Goal: Task Accomplishment & Management: Use online tool/utility

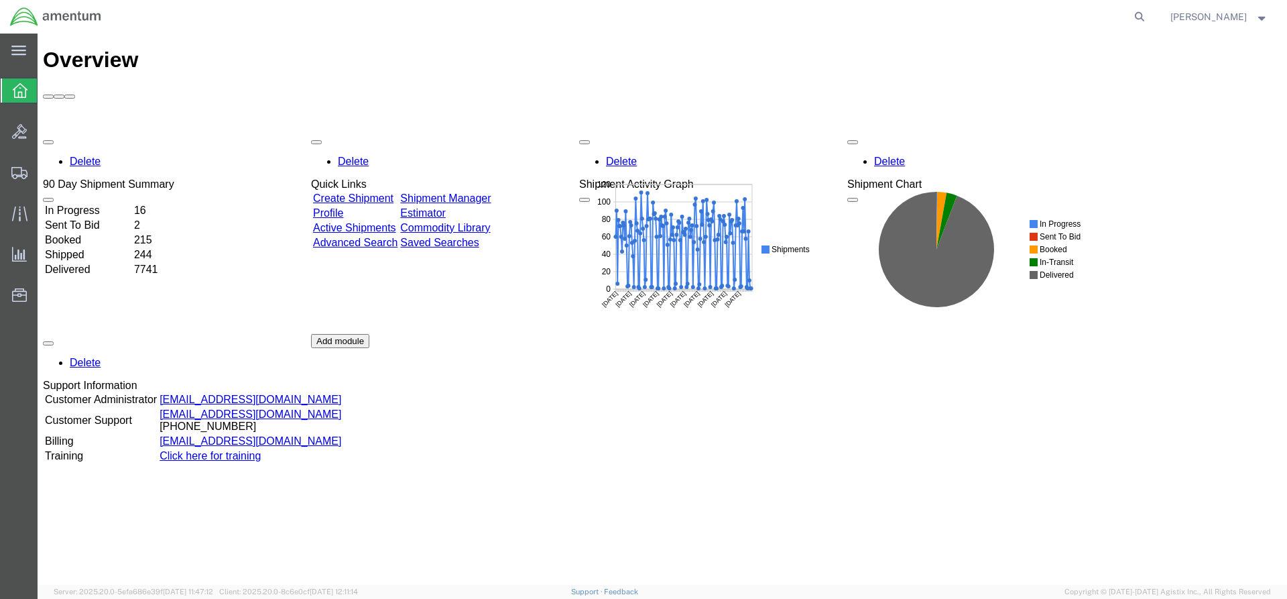
click at [459, 192] on link "Shipment Manager" at bounding box center [445, 197] width 91 height 11
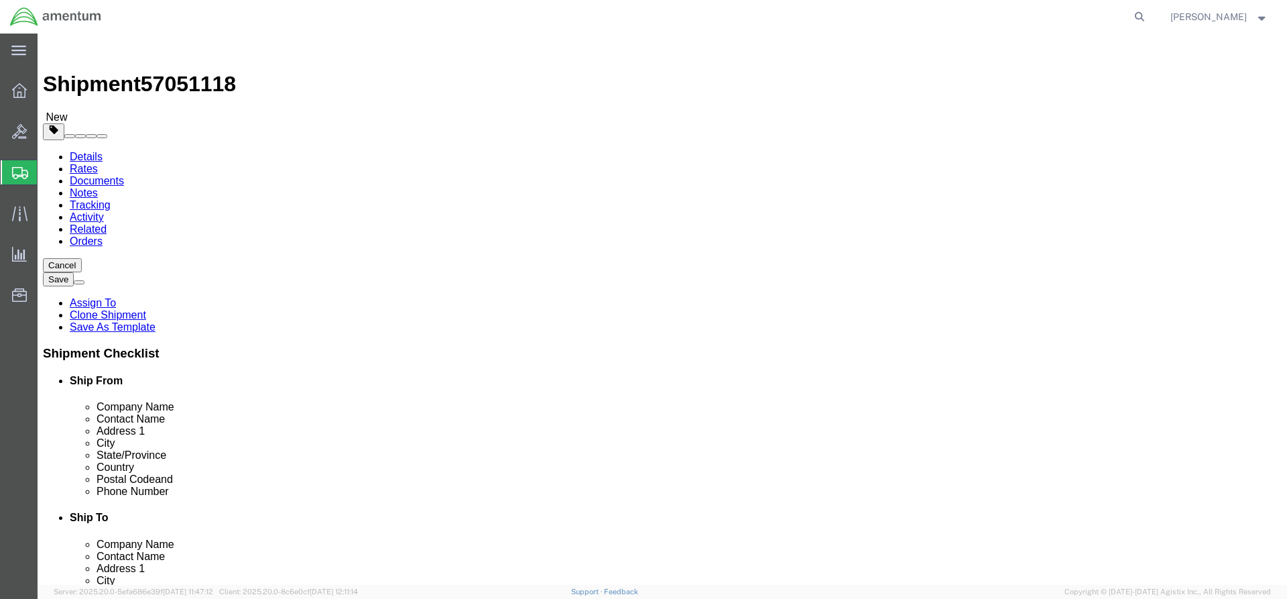
select select "42668"
select select "42692"
click button "Rate Shipment"
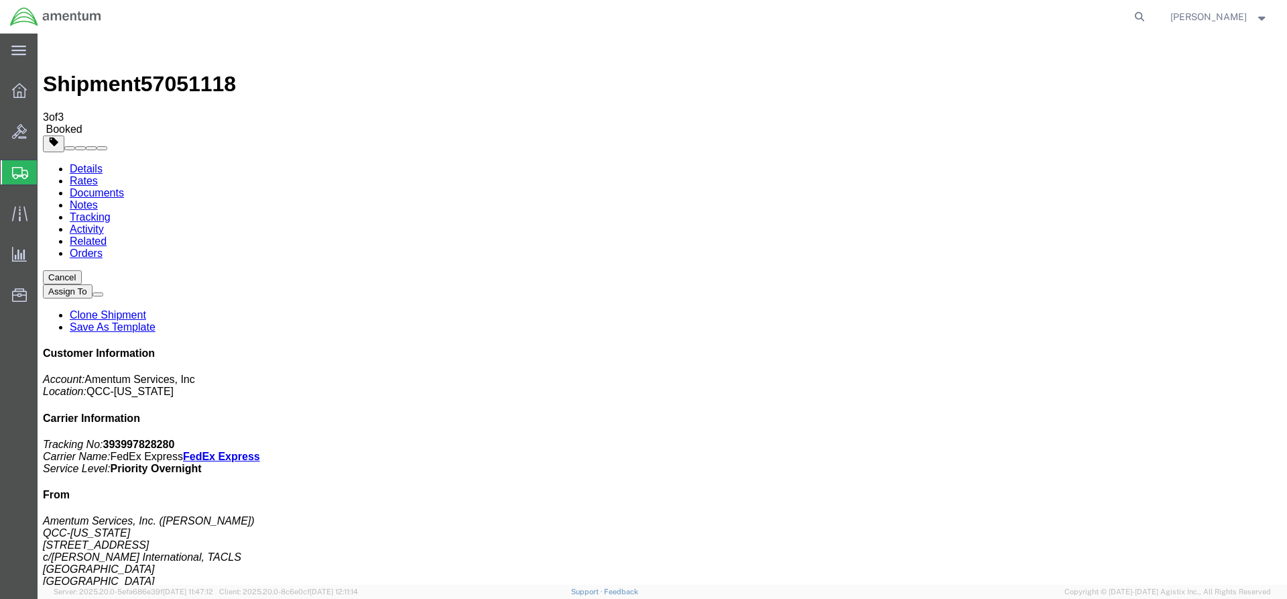
drag, startPoint x: 478, startPoint y: 239, endPoint x: 524, endPoint y: 237, distance: 46.3
copy td "393997828280"
click at [23, 91] on icon at bounding box center [19, 90] width 15 height 15
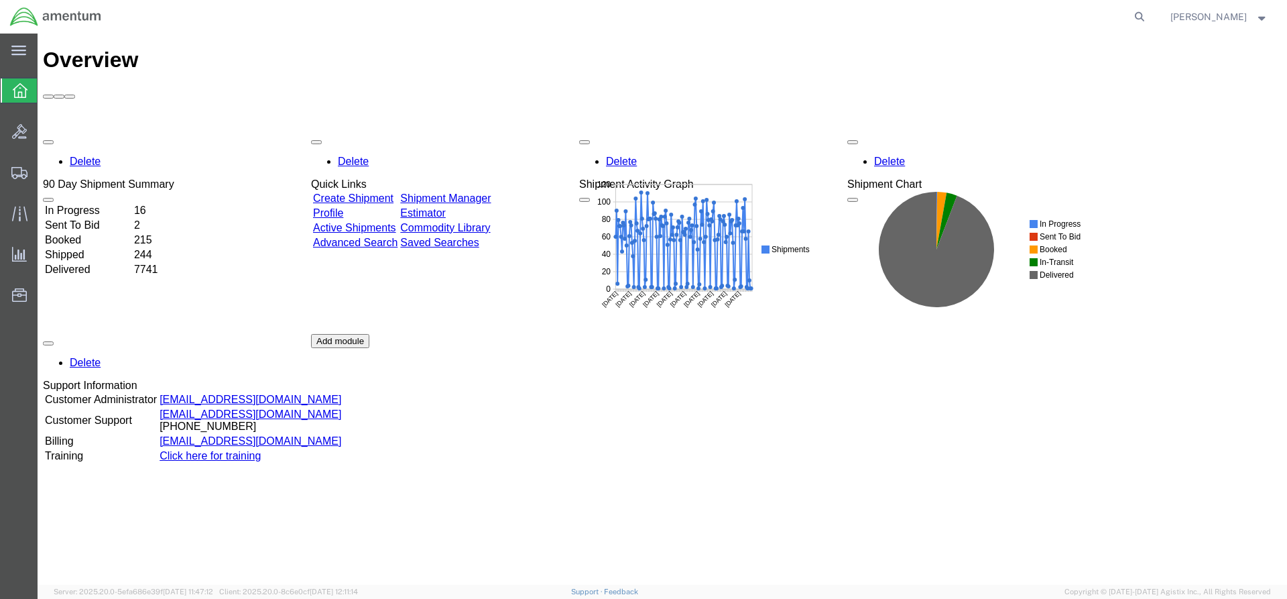
click at [491, 192] on link "Shipment Manager" at bounding box center [445, 197] width 91 height 11
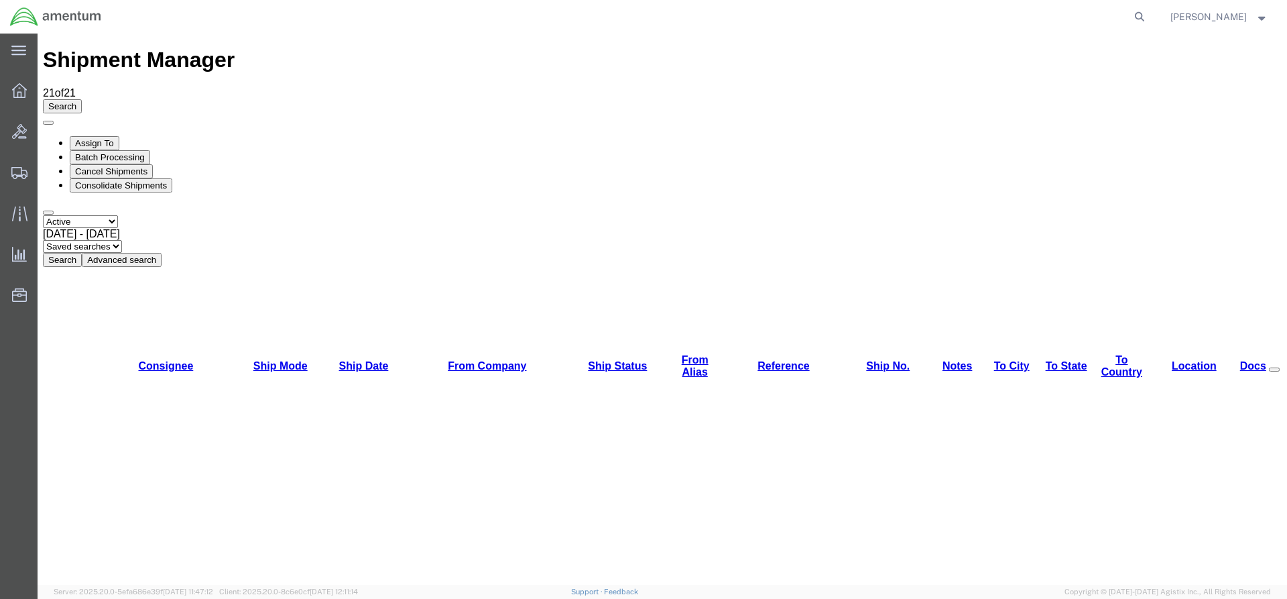
click at [82, 253] on button "Search" at bounding box center [62, 260] width 39 height 14
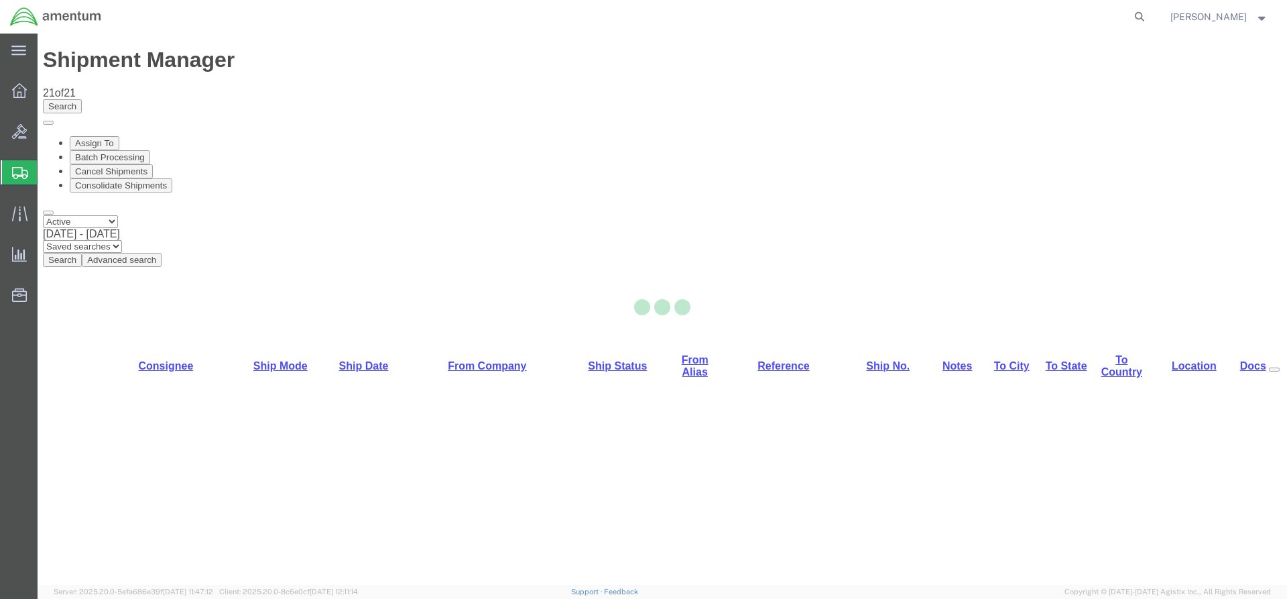
select select "42668"
select select "42677"
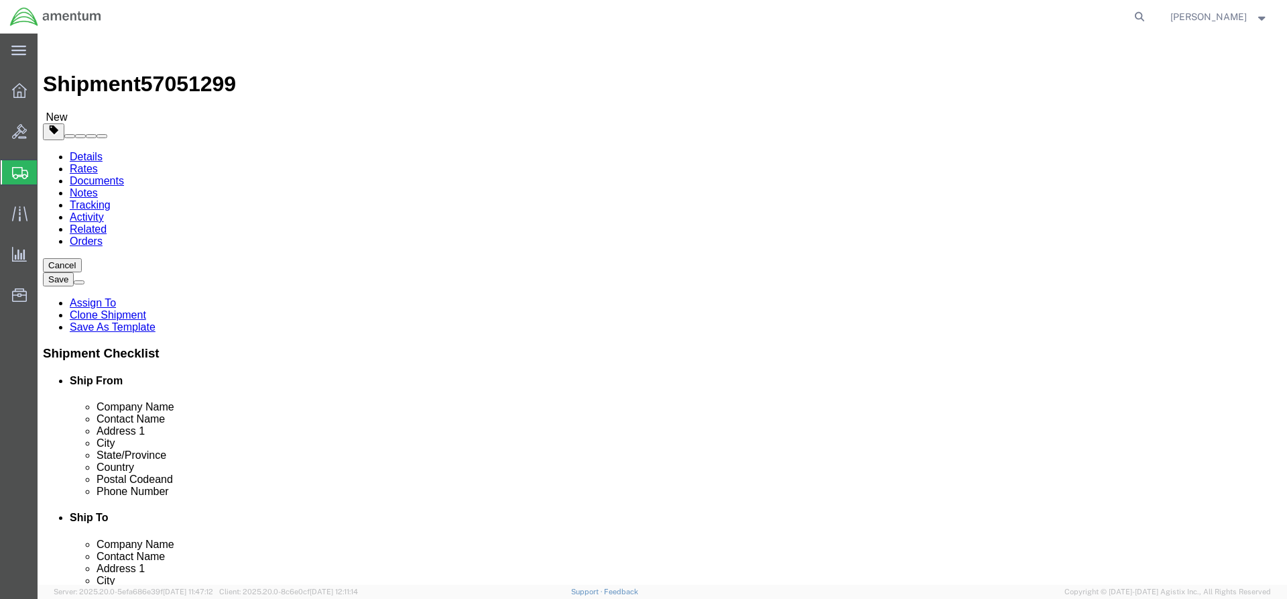
click link "ADDITIONAL INFORMATION"
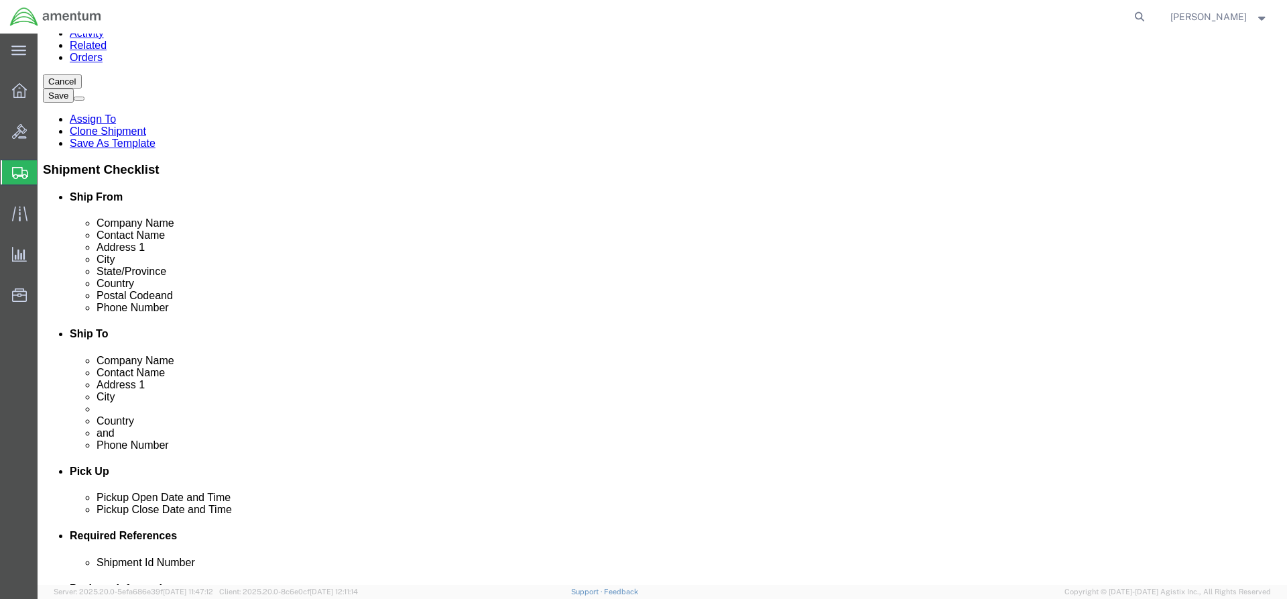
scroll to position [201, 0]
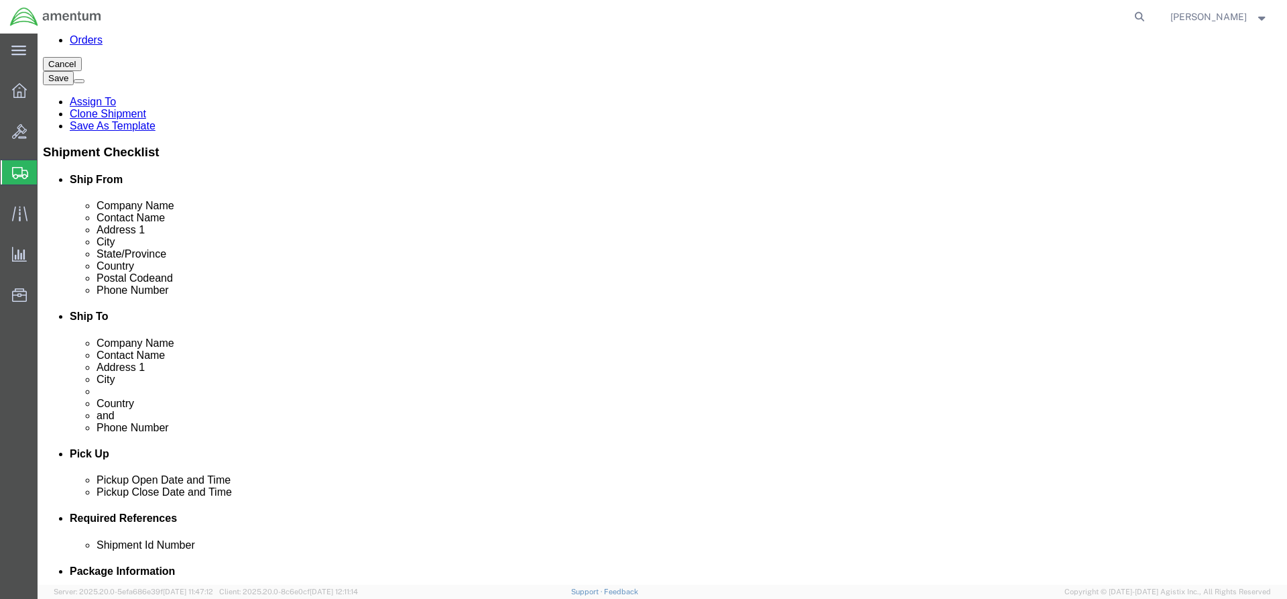
click button "Add"
click select "Select EIN EORI TIN VAT Other"
select select "EORI"
click select "Select EIN EORI TIN VAT Other"
click input "text"
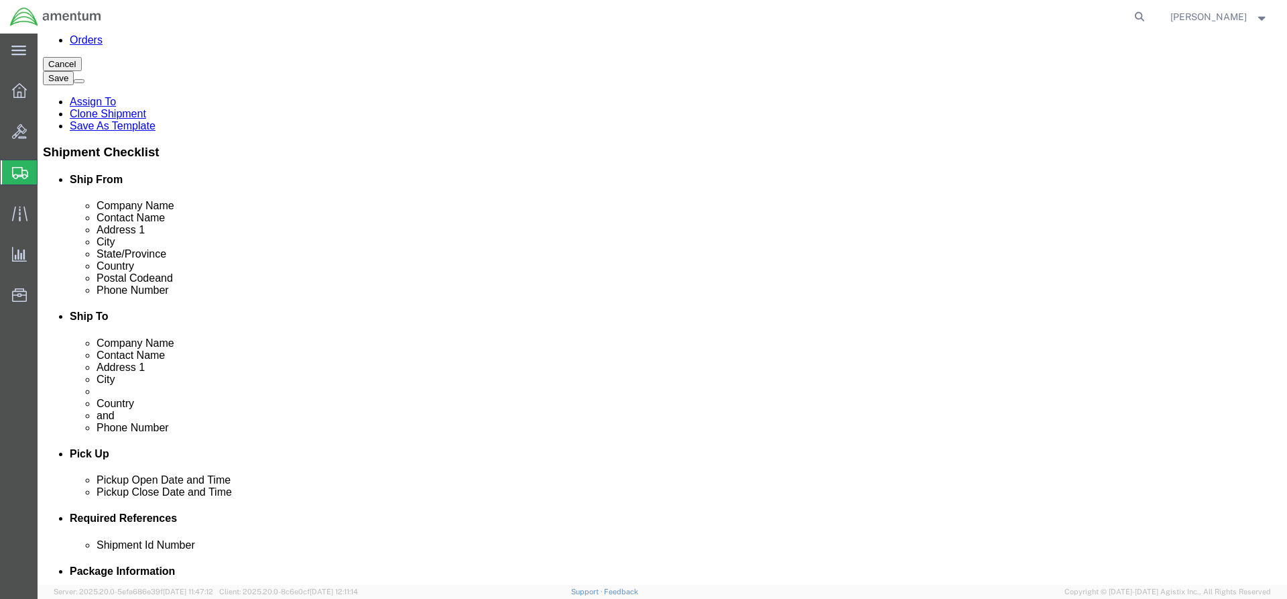
type input "[US_VEHICLE_IDENTIFICATION_NUMBER]"
click link "Special Services"
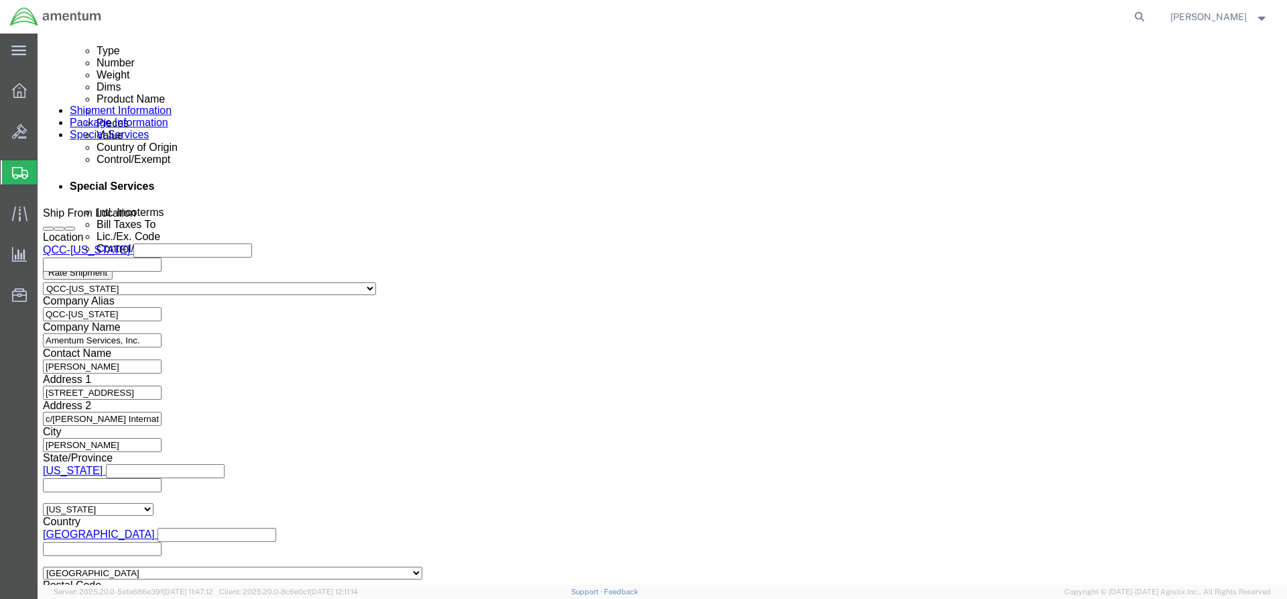
scroll to position [805, 0]
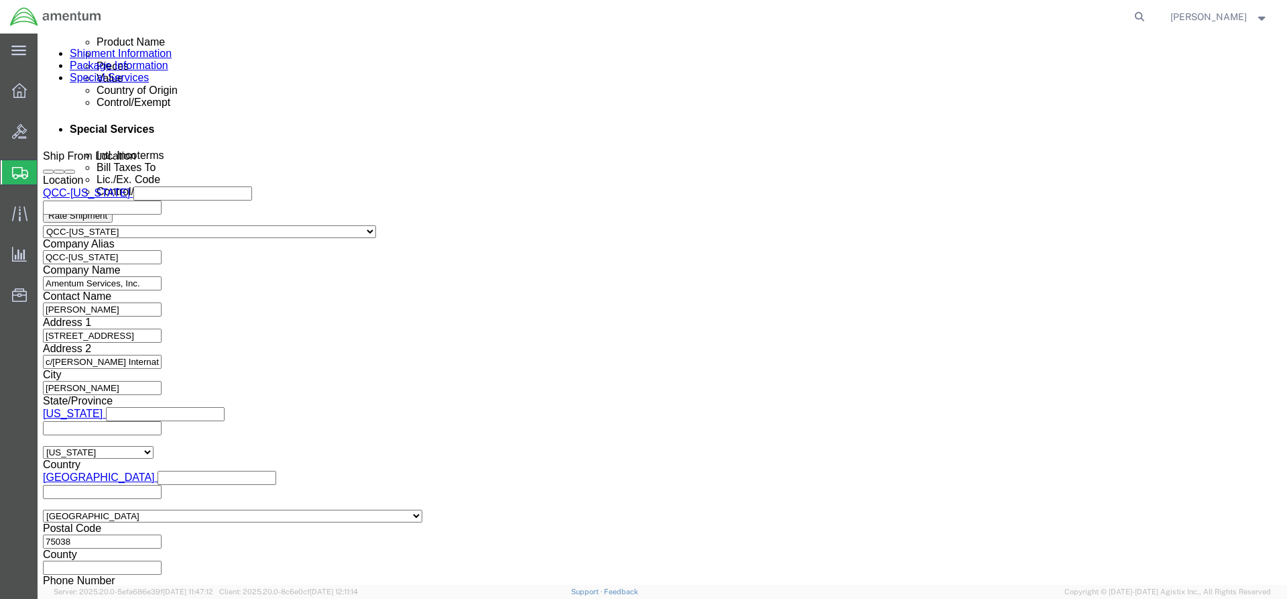
click select "Select AES-Direct EEI Carrier File EEI EEI Exempt"
select select "AESD"
click select "Select AES-Direct EEI Carrier File EEI EEI Exempt"
click button "Rate Shipment"
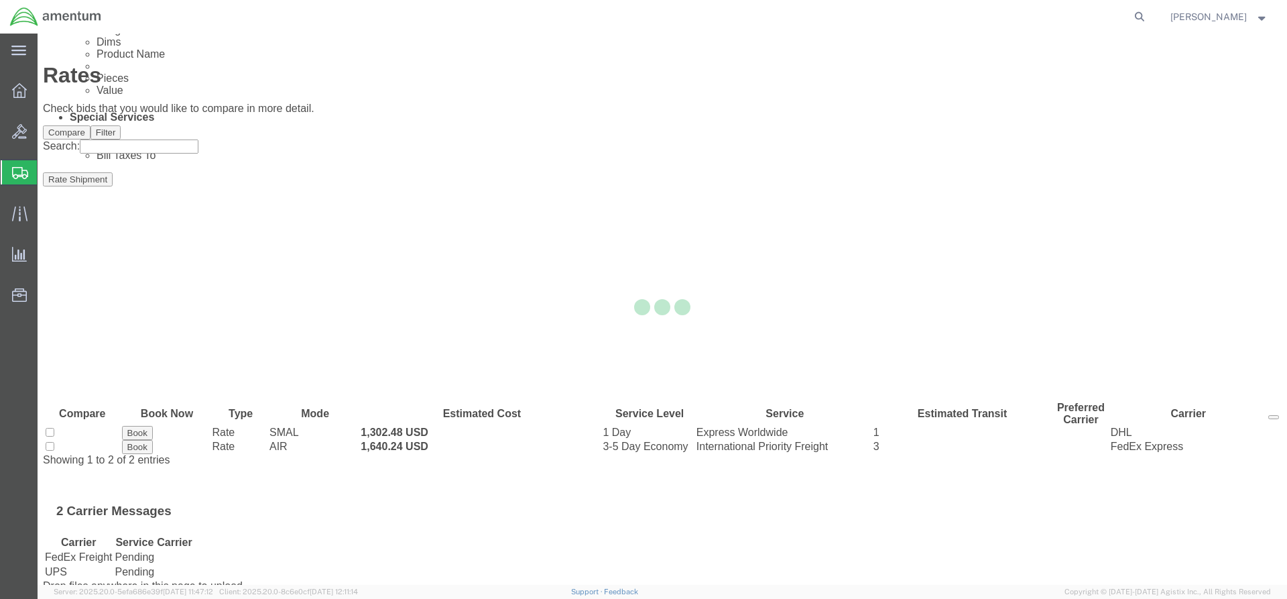
scroll to position [0, 0]
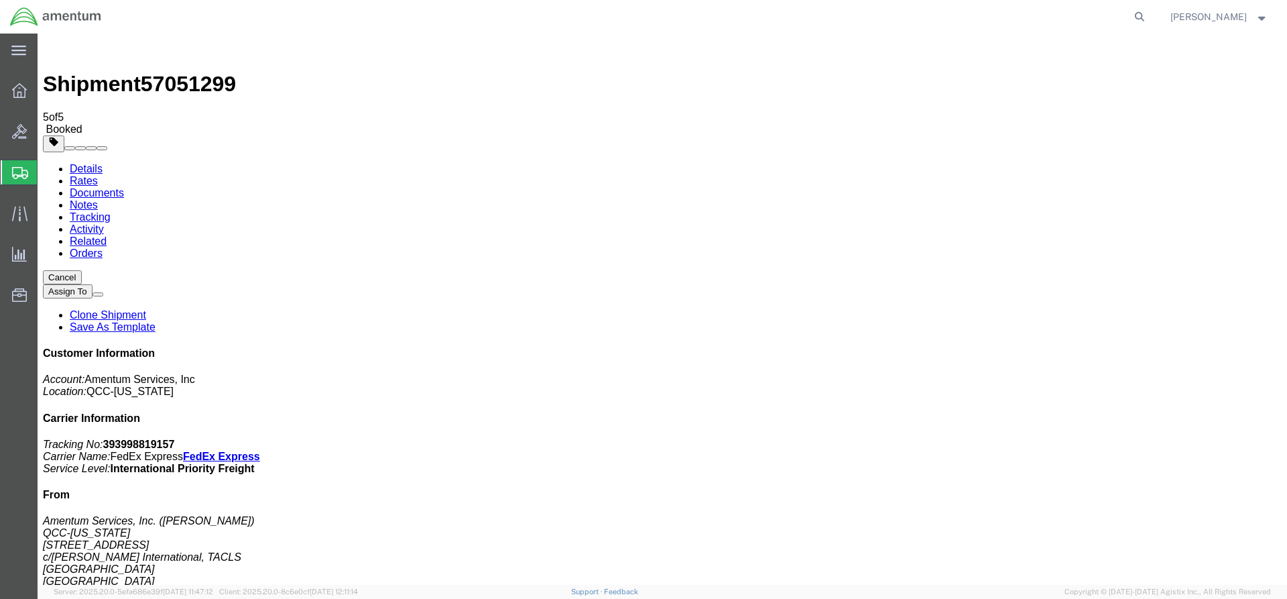
drag, startPoint x: 480, startPoint y: 290, endPoint x: 504, endPoint y: 288, distance: 24.2
drag, startPoint x: 562, startPoint y: 292, endPoint x: 61, endPoint y: 268, distance: 502.1
drag, startPoint x: 558, startPoint y: 216, endPoint x: 54, endPoint y: 109, distance: 515.5
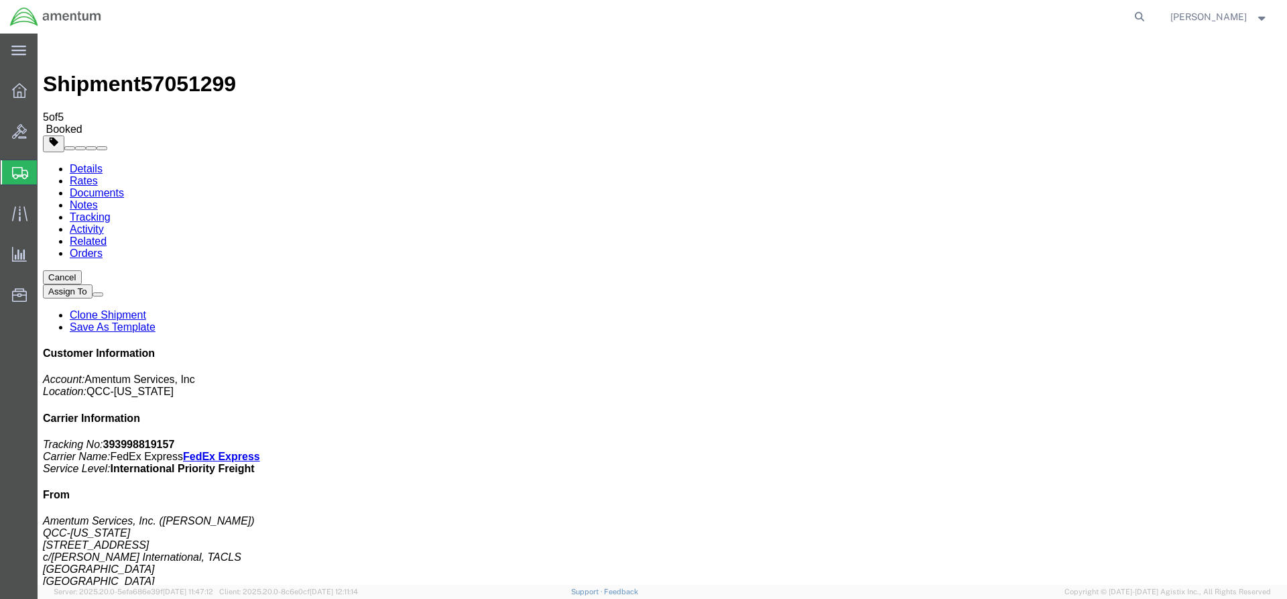
click at [94, 163] on link "Details" at bounding box center [86, 168] width 33 height 11
click span "button"
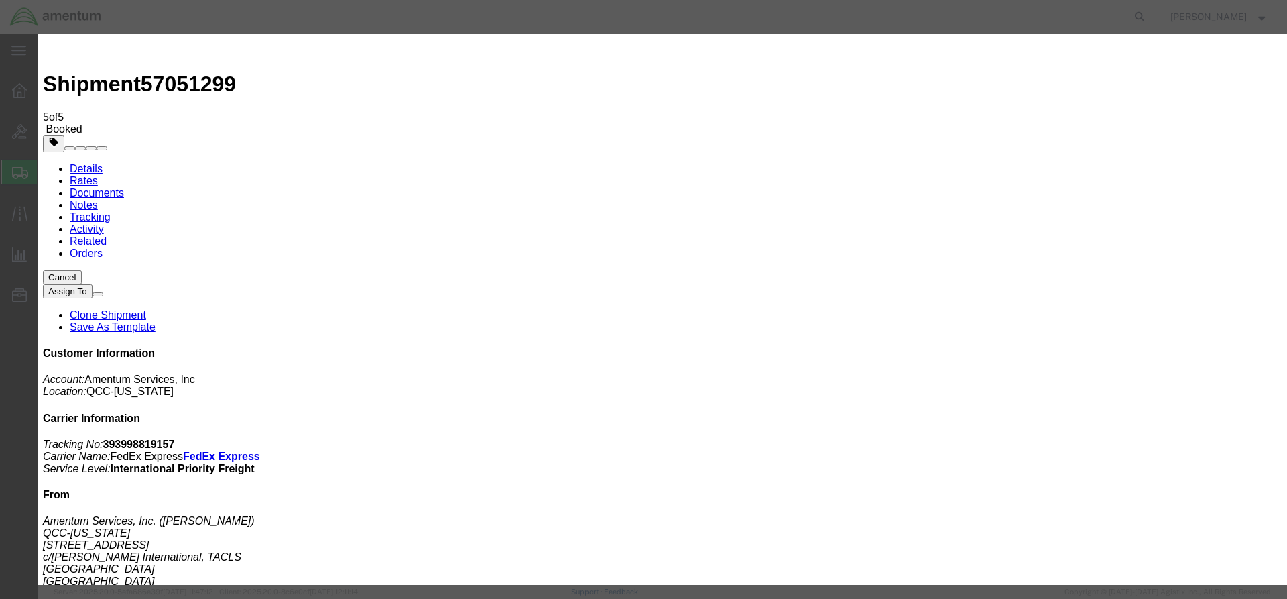
click div "[DATE] 12:53 PM"
type input "2:00 PM"
click button "Apply"
click button "Save"
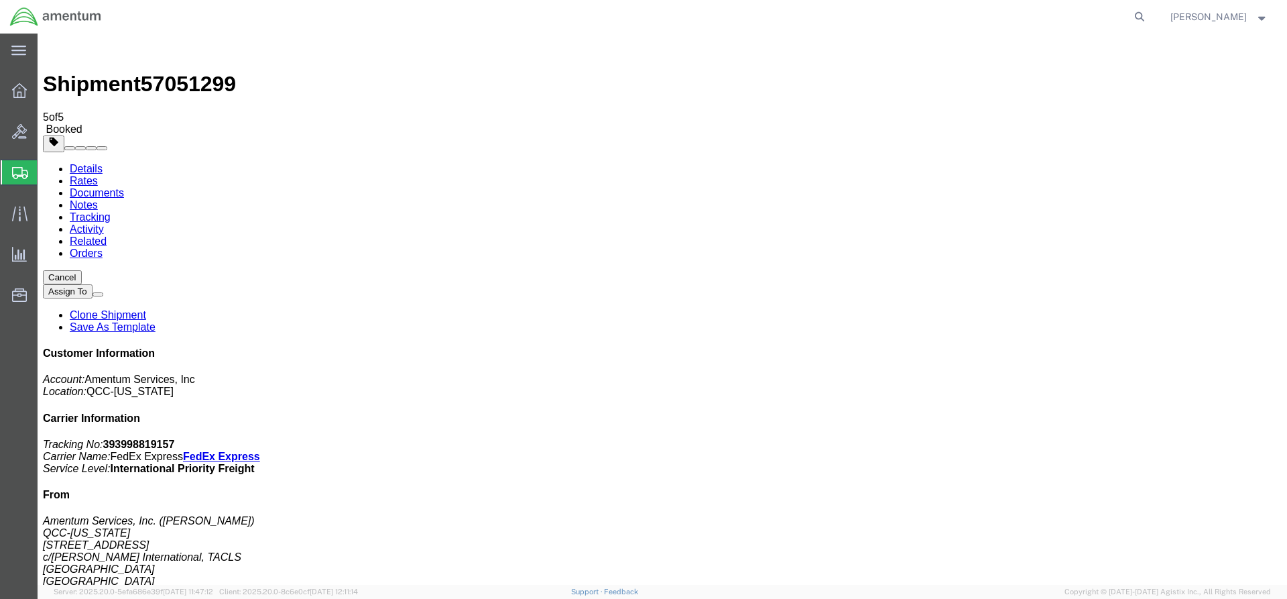
click button "Close"
click at [46, 91] on span "Overview" at bounding box center [41, 90] width 9 height 27
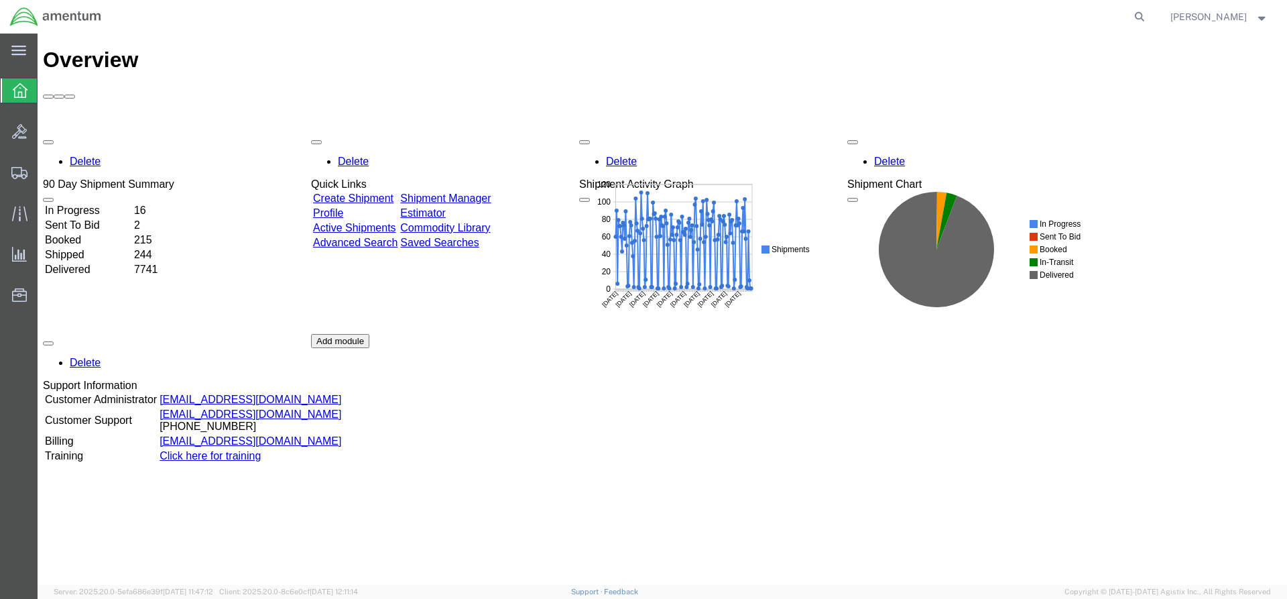
click at [477, 192] on link "Shipment Manager" at bounding box center [445, 197] width 91 height 11
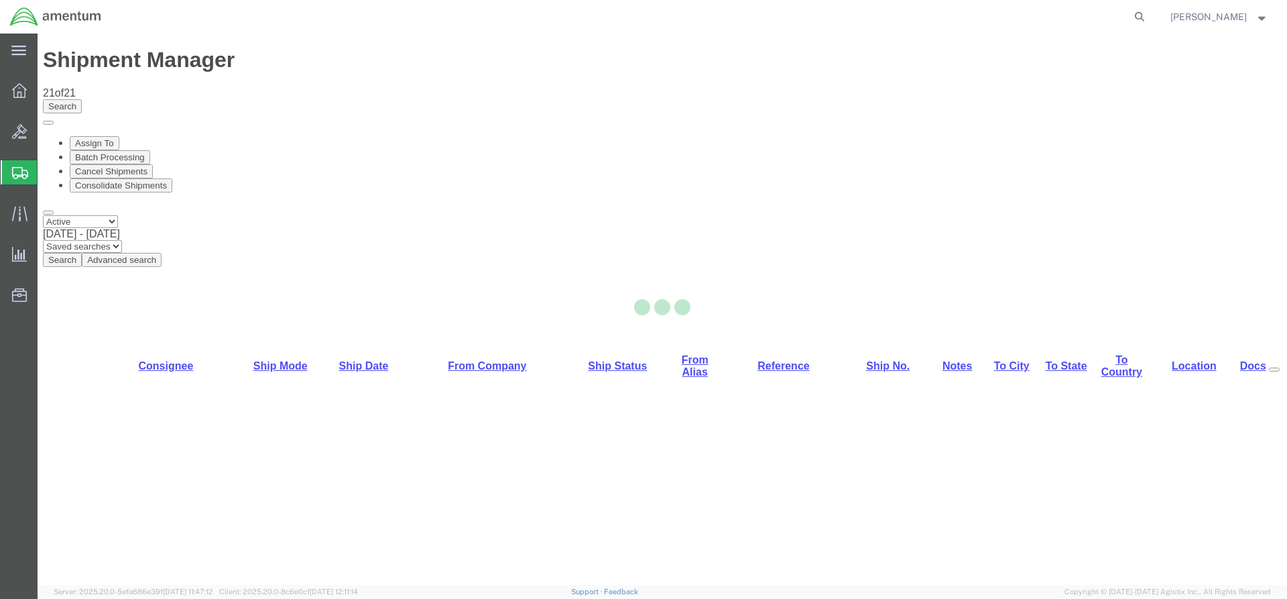
select select "42668"
select select "42739"
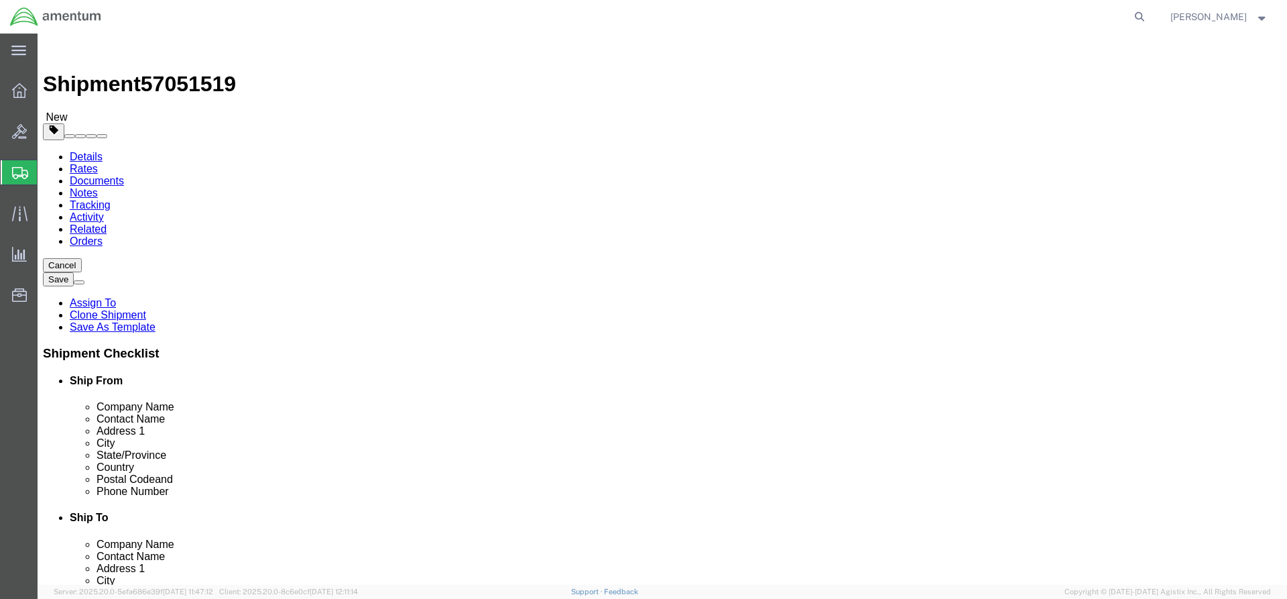
click link "Special Services"
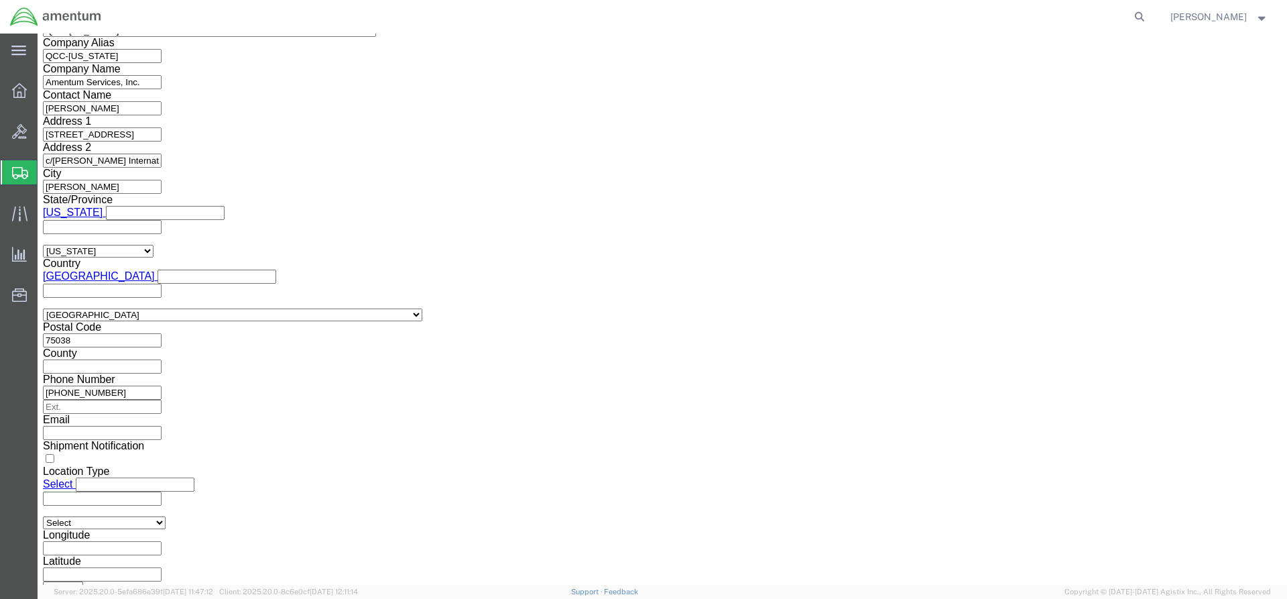
scroll to position [1073, 0]
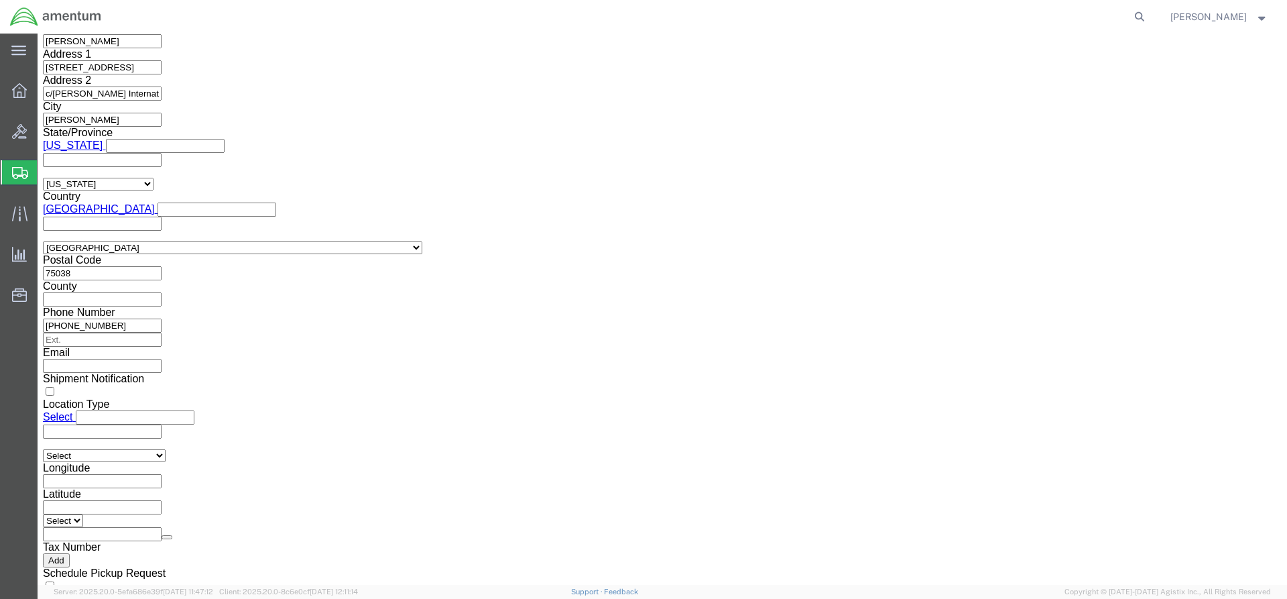
drag, startPoint x: 695, startPoint y: 232, endPoint x: 700, endPoint y: 241, distance: 10.5
click select "Select AES-Direct EEI Carrier File EEI EEI Exempt"
select select "AESD"
click select "Select AES-Direct EEI Carrier File EEI EEI Exempt"
click button "Rate Shipment"
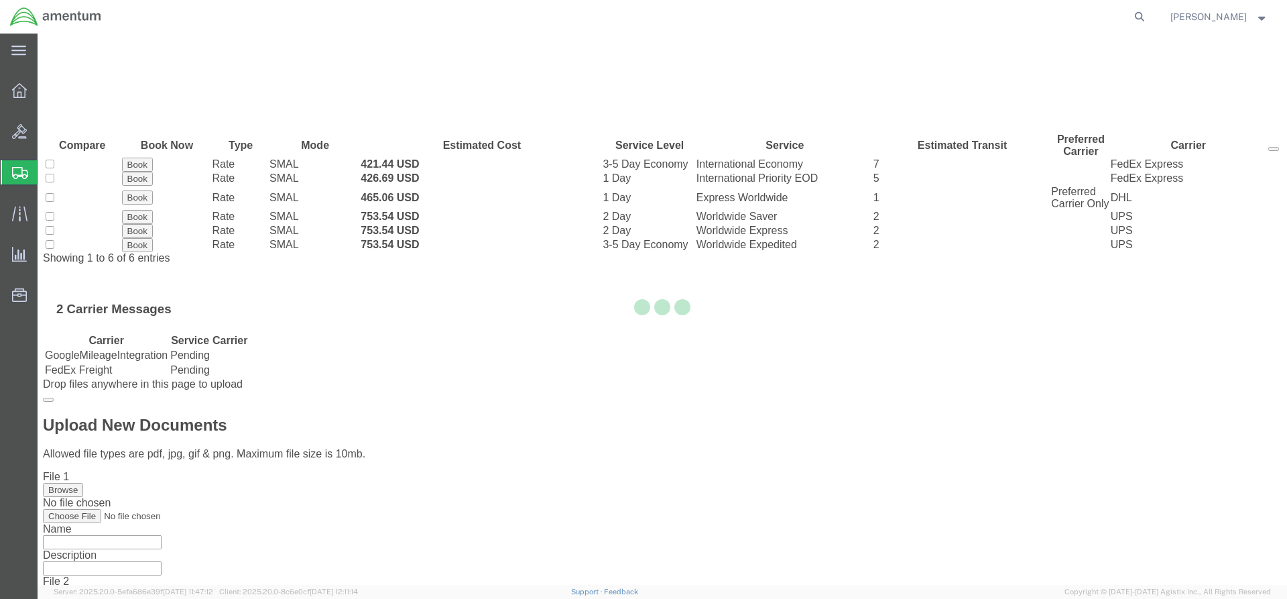
scroll to position [0, 0]
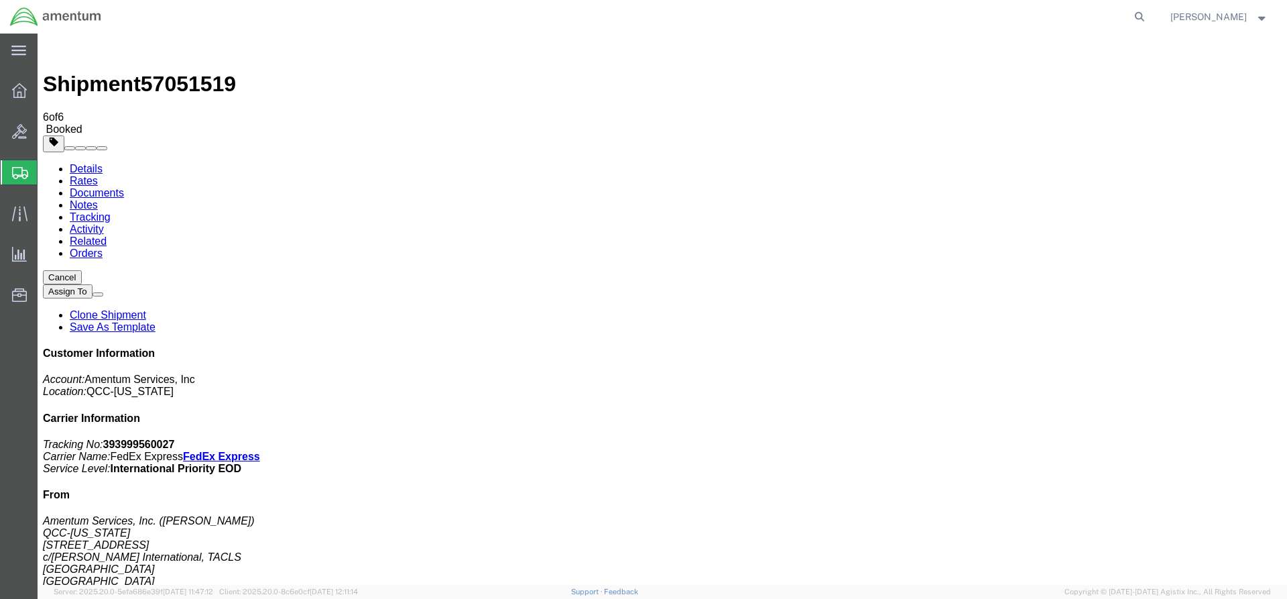
drag, startPoint x: 560, startPoint y: 290, endPoint x: 60, endPoint y: 264, distance: 500.8
click at [46, 96] on span "Overview" at bounding box center [41, 90] width 9 height 27
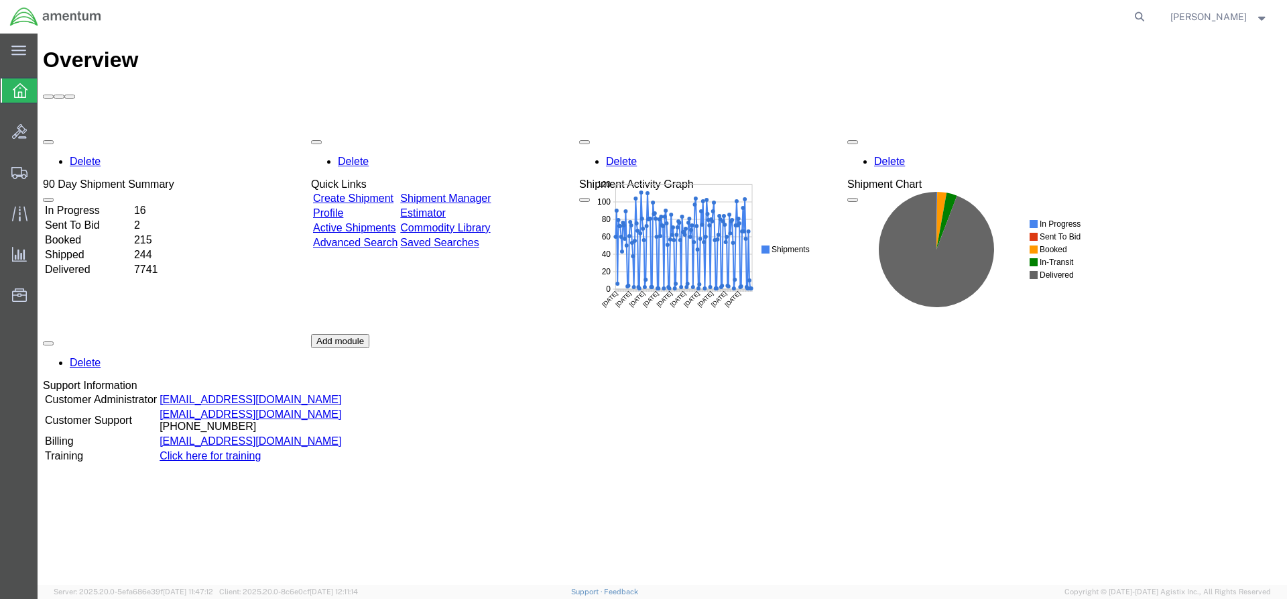
click at [486, 192] on link "Shipment Manager" at bounding box center [445, 197] width 91 height 11
click at [533, 133] on div "Delete 90 Day Shipment Summary In Progress 16 Sent To Bid 2 Booked 215 Shipped …" at bounding box center [662, 334] width 1239 height 402
click at [512, 133] on div "Delete 90 Day Shipment Summary In Progress 16 Sent To Bid 2 Booked 215 Shipped …" at bounding box center [662, 334] width 1239 height 402
click at [479, 192] on link "Shipment Manager" at bounding box center [445, 197] width 91 height 11
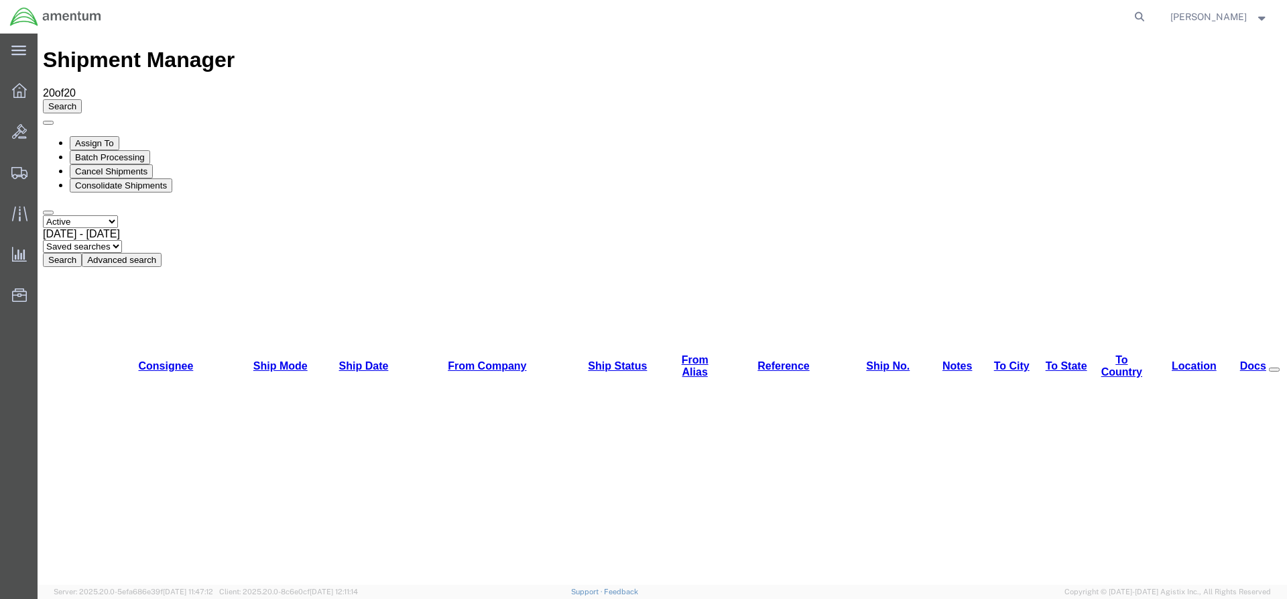
click at [82, 253] on button "Search" at bounding box center [62, 260] width 39 height 14
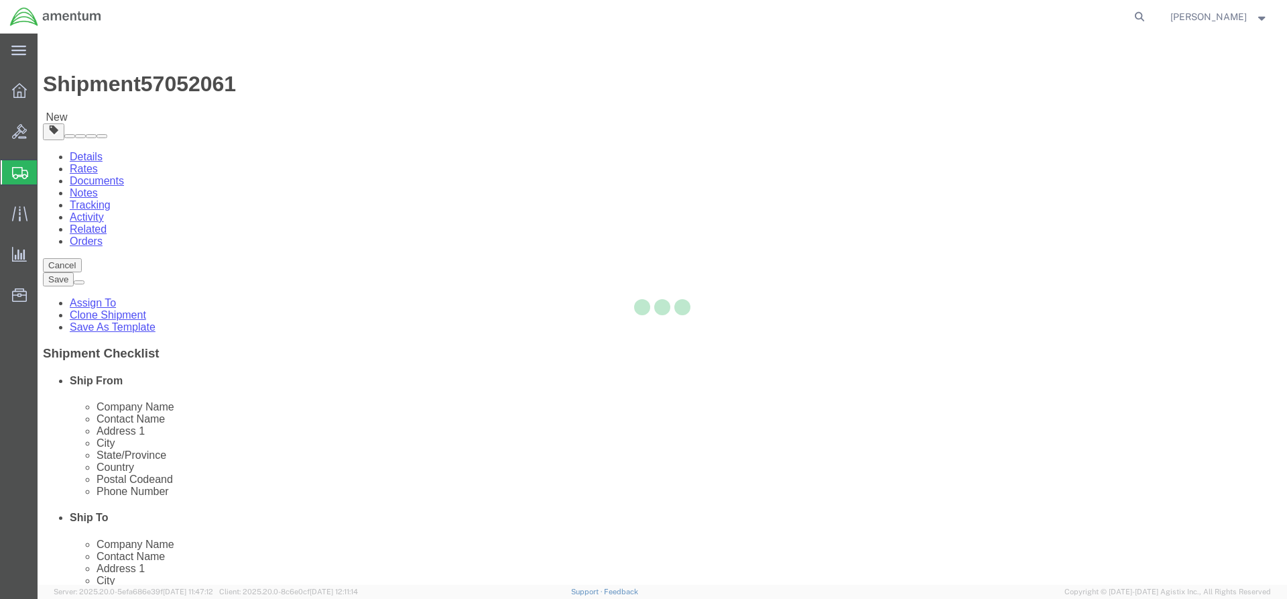
select select "42668"
select select "42680"
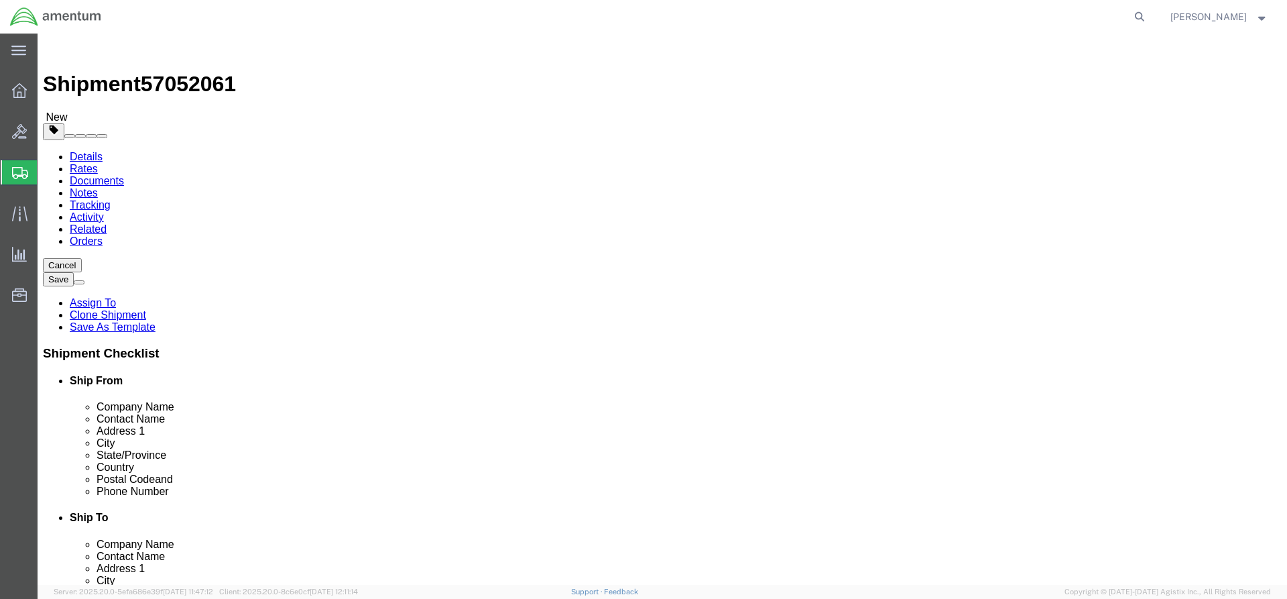
click link "Special Services"
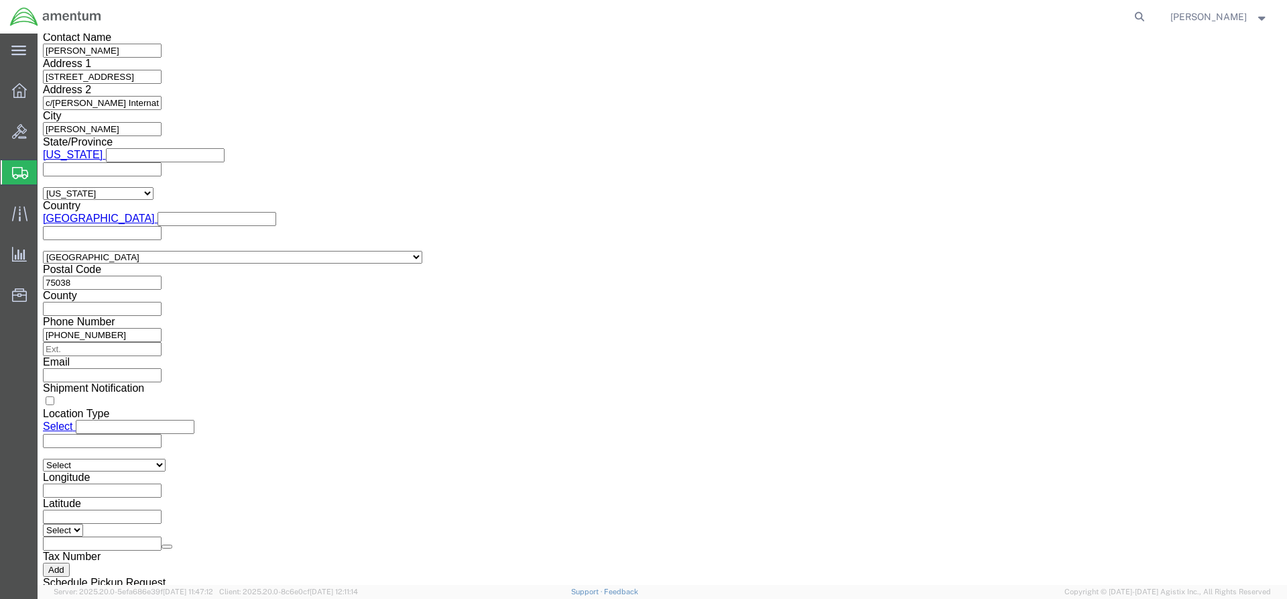
scroll to position [1073, 0]
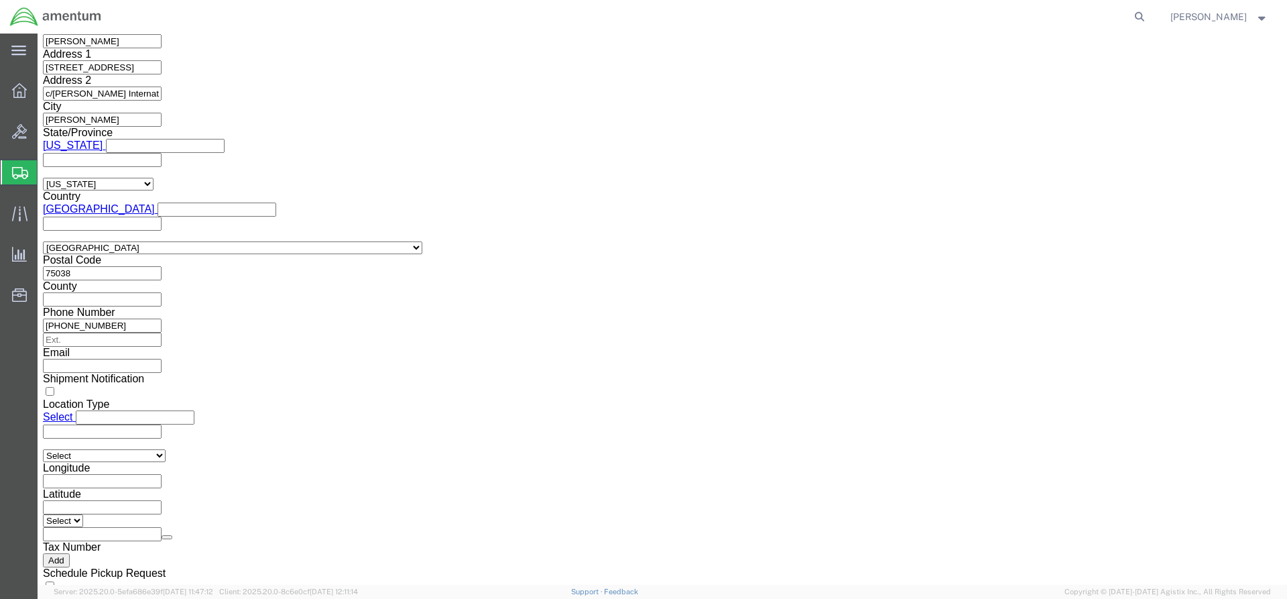
click select "Select AES-Direct EEI Carrier File EEI EEI Exempt"
select select "EXEM"
click select "Select AES-Direct EEI Carrier File EEI EEI Exempt"
drag, startPoint x: 686, startPoint y: 260, endPoint x: 617, endPoint y: 241, distance: 70.9
click div "ITN Number 30.37A"
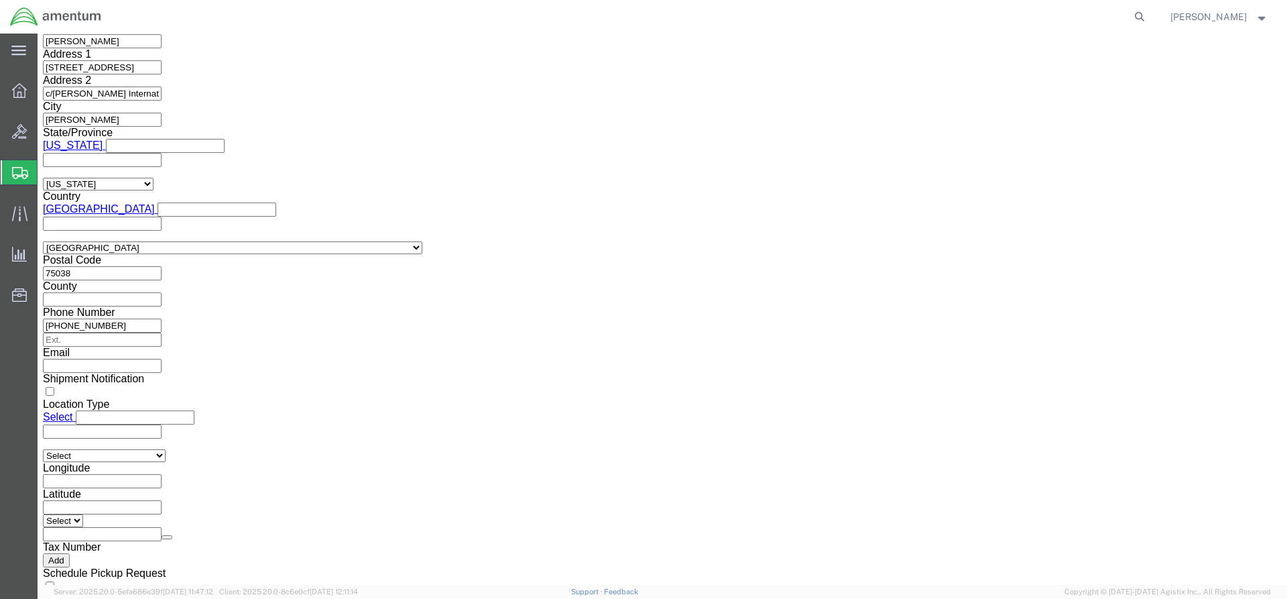
click select "Select ATF BIS DEA EPA FDA FTR ITAR OFAC Other (OPA)"
select select "FTR"
click select "Select ATF BIS DEA EPA FDA FTR ITAR OFAC Other (OPA)"
click select "Select 30.2(d)(2) 30.36 30.37(a) 30.37(f) 30.37(g) 30.37(h) 30.37(i) 30.37(j) 3…"
select select "30.37(a)"
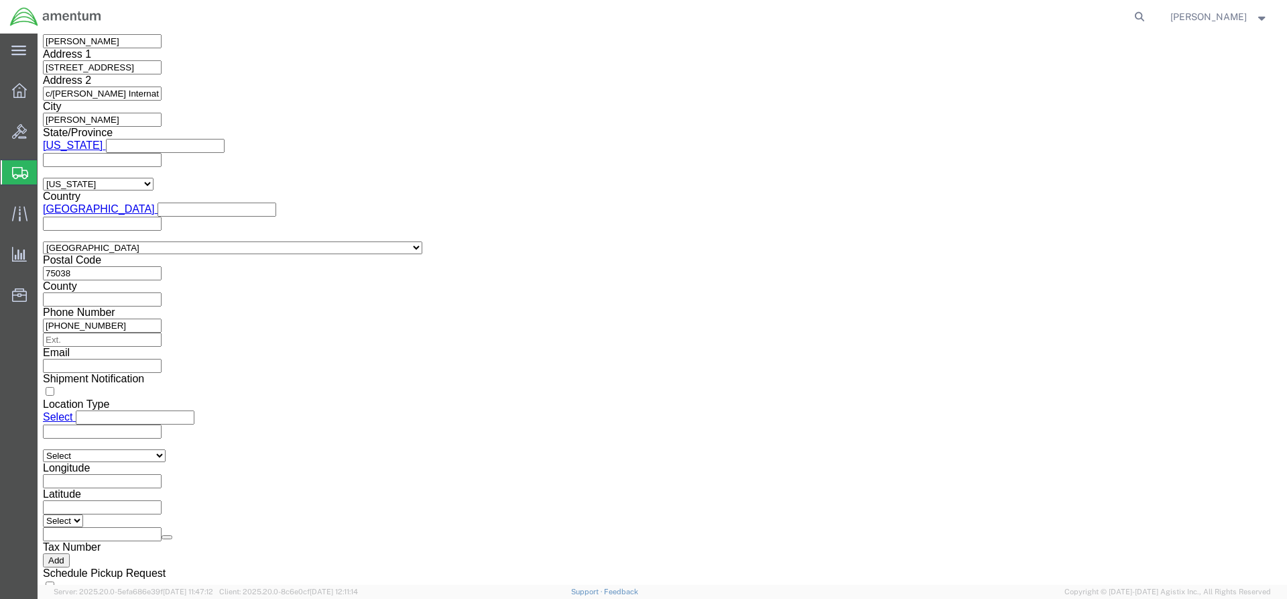
click select "Select 30.2(d)(2) 30.36 30.37(a) 30.37(f) 30.37(g) 30.37(h) 30.37(i) 30.37(j) 3…"
click button "Rate Shipment"
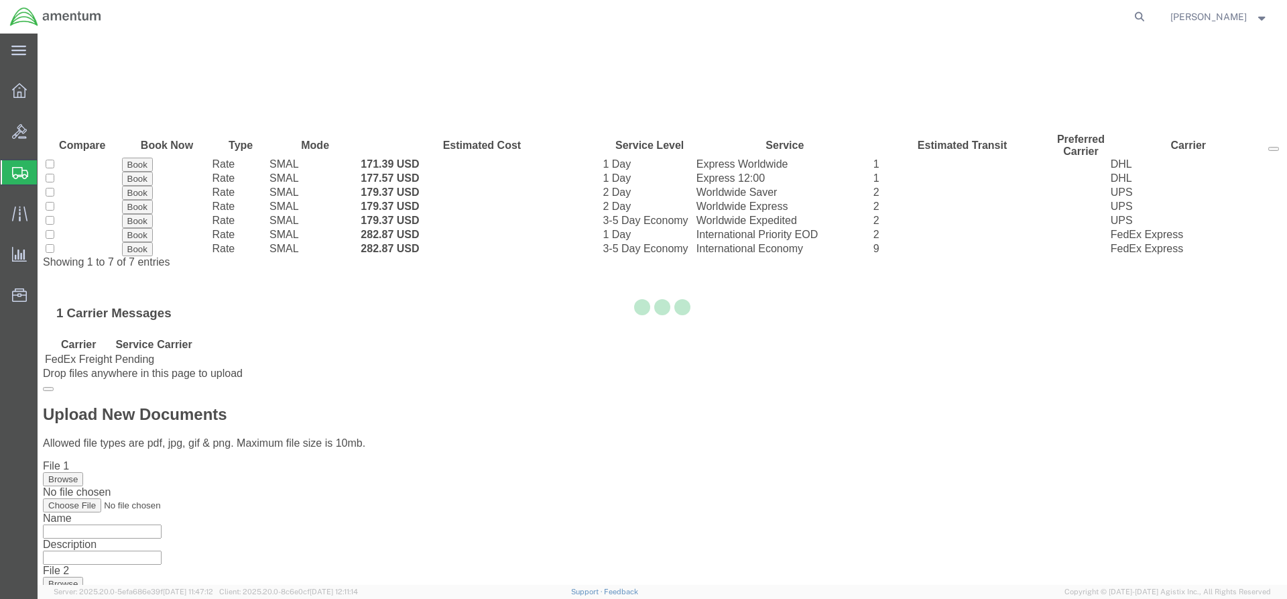
scroll to position [0, 0]
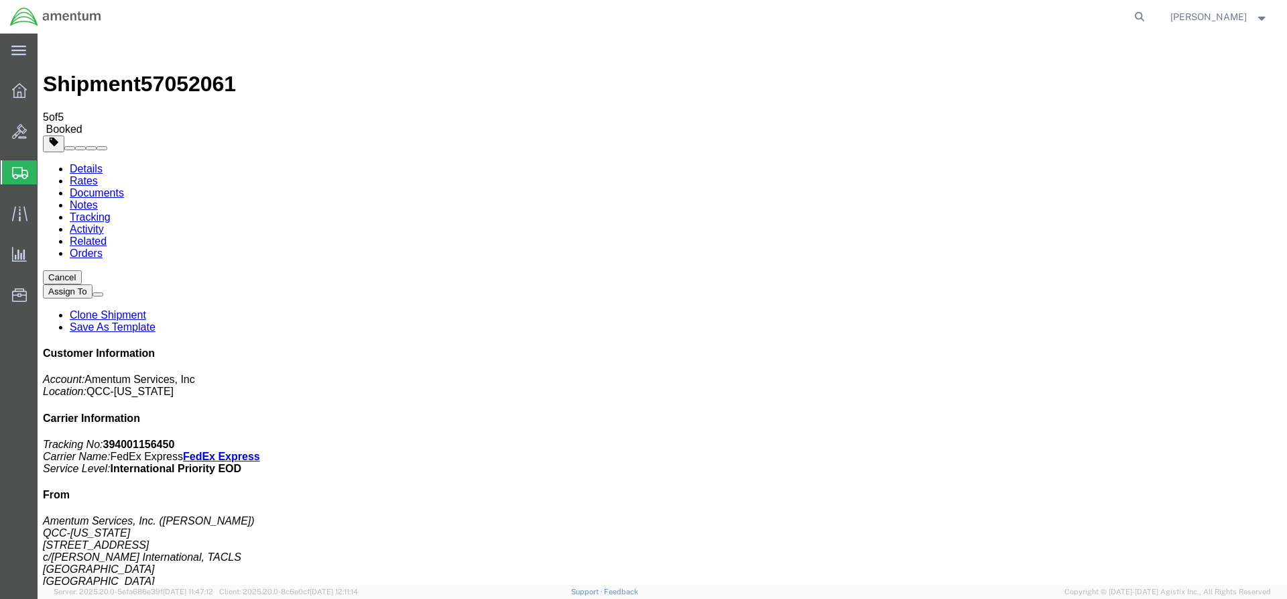
drag, startPoint x: 483, startPoint y: 293, endPoint x: 531, endPoint y: 283, distance: 49.3
drag, startPoint x: 41, startPoint y: 297, endPoint x: 558, endPoint y: 289, distance: 517.0
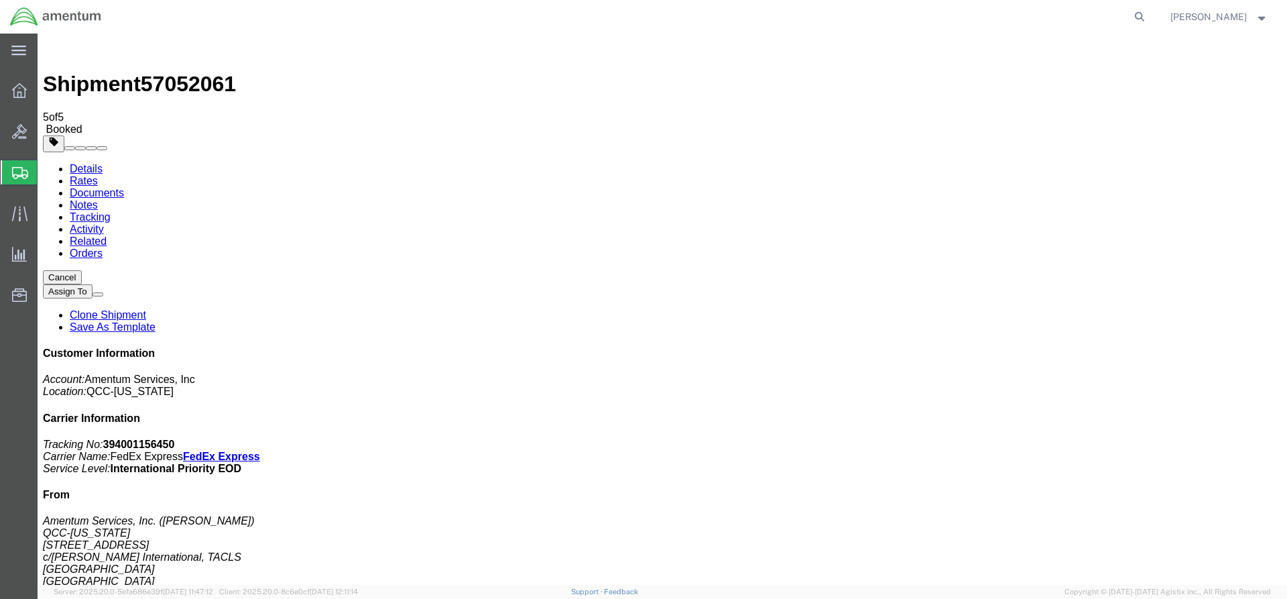
drag, startPoint x: 561, startPoint y: 213, endPoint x: 583, endPoint y: 210, distance: 21.7
click at [23, 81] on div at bounding box center [20, 90] width 38 height 27
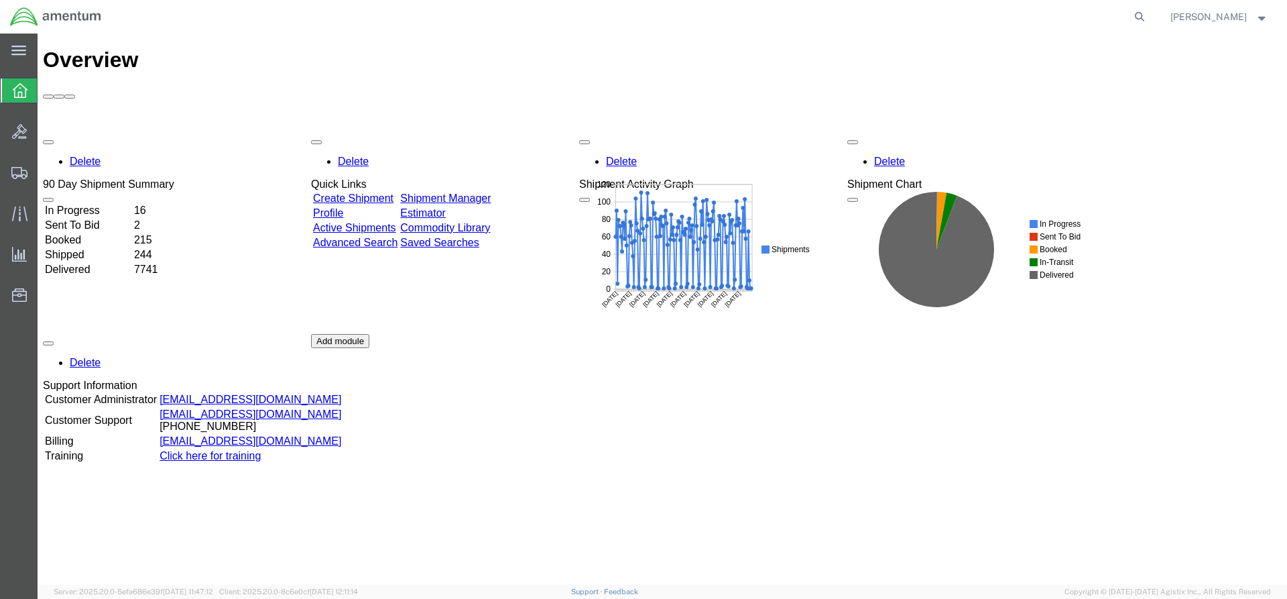
click at [491, 192] on link "Shipment Manager" at bounding box center [445, 197] width 91 height 11
